Goal: Obtain resource: Download file/media

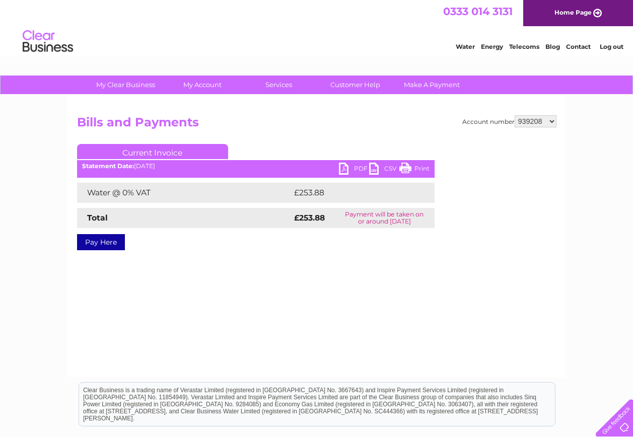
click at [353, 167] on link "PDF" at bounding box center [354, 170] width 30 height 15
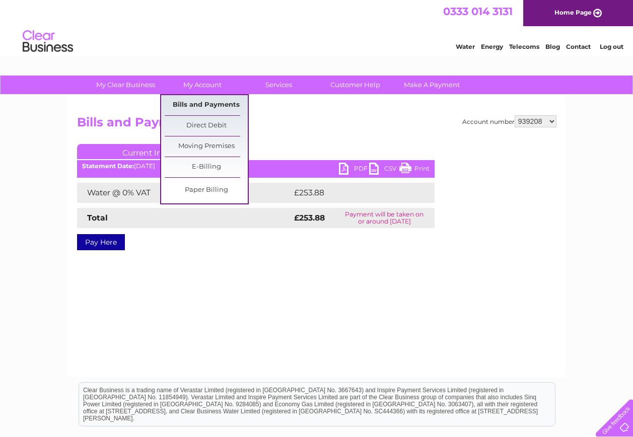
click at [208, 100] on link "Bills and Payments" at bounding box center [206, 105] width 83 height 20
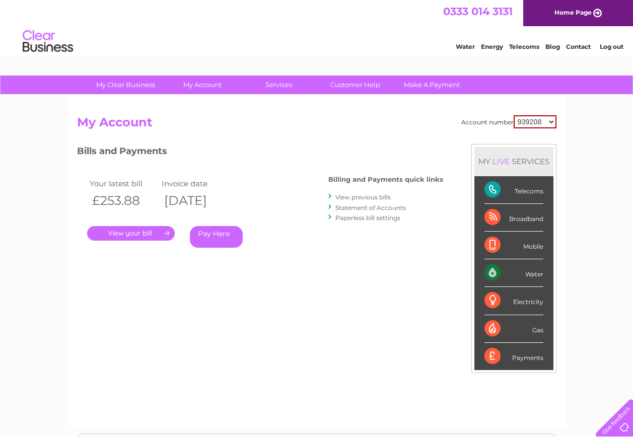
click at [395, 208] on link "Statement of Accounts" at bounding box center [370, 208] width 70 height 8
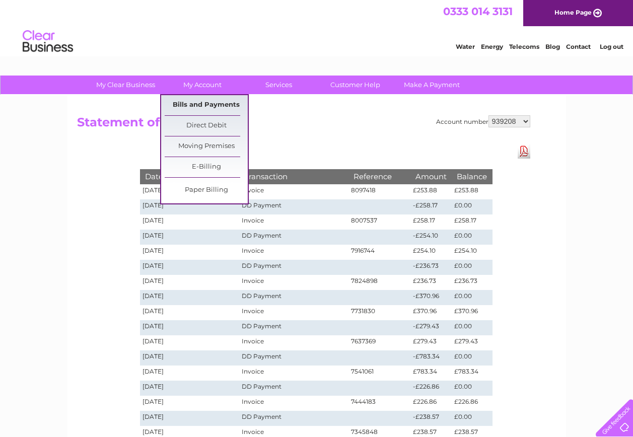
click at [199, 99] on link "Bills and Payments" at bounding box center [206, 105] width 83 height 20
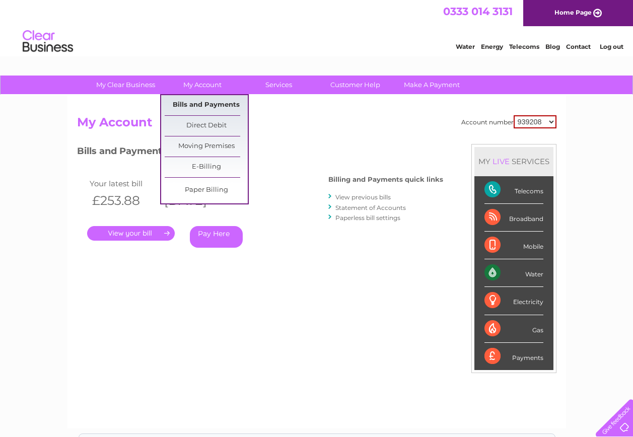
click at [203, 98] on link "Bills and Payments" at bounding box center [206, 105] width 83 height 20
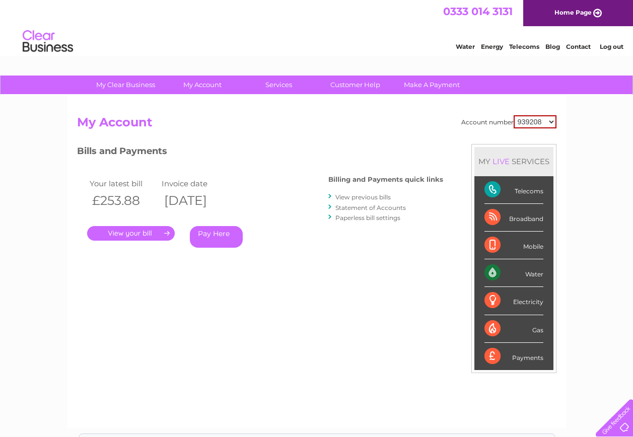
click at [353, 197] on link "View previous bills" at bounding box center [362, 197] width 55 height 8
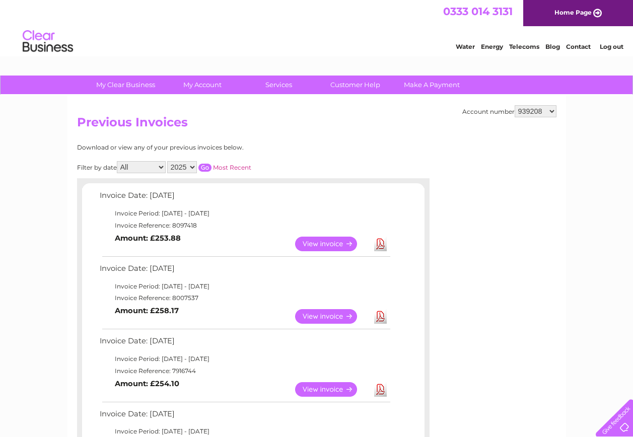
click at [324, 316] on link "View" at bounding box center [332, 316] width 74 height 15
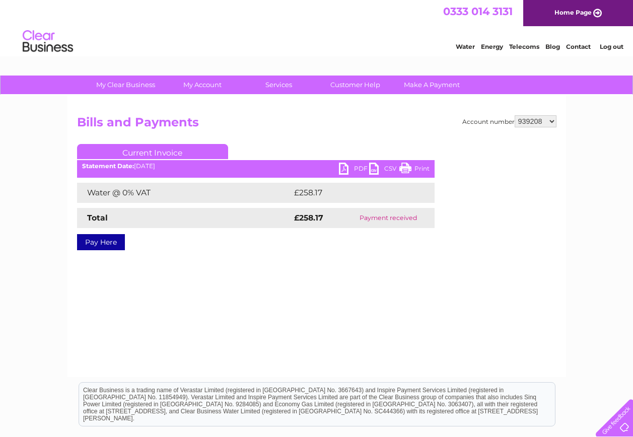
click at [344, 167] on link "PDF" at bounding box center [354, 170] width 30 height 15
